Goal: Information Seeking & Learning: Understand process/instructions

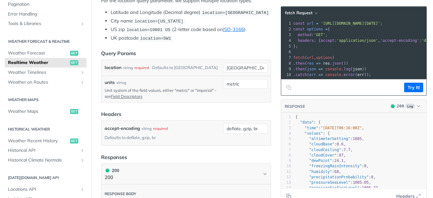
scroll to position [58, 0]
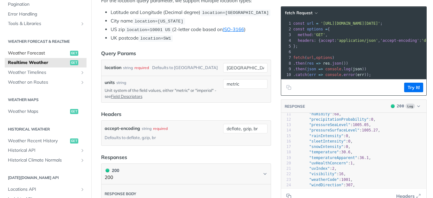
click at [29, 53] on span "Weather Forecast" at bounding box center [38, 53] width 61 height 6
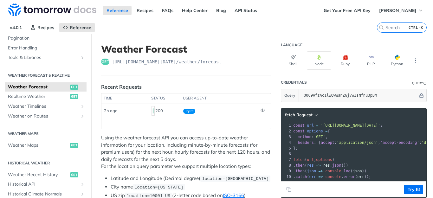
click at [120, 87] on div "Recent Requests" at bounding box center [121, 87] width 41 height 8
click at [117, 155] on p "Using the weather forecast API you can access up-to-date weather information fo…" at bounding box center [186, 152] width 170 height 36
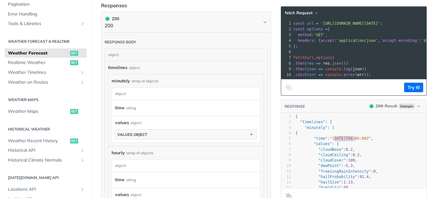
type textarea "[DATE]"
drag, startPoint x: 329, startPoint y: 144, endPoint x: 351, endPoint y: 143, distance: 22.9
click at [351, 141] on span ""[DATE]T08:05:00Z"" at bounding box center [349, 138] width 41 height 4
click at [348, 141] on span ""[DATE]T08:05:00Z"" at bounding box center [349, 138] width 41 height 4
